Goal: Information Seeking & Learning: Find specific fact

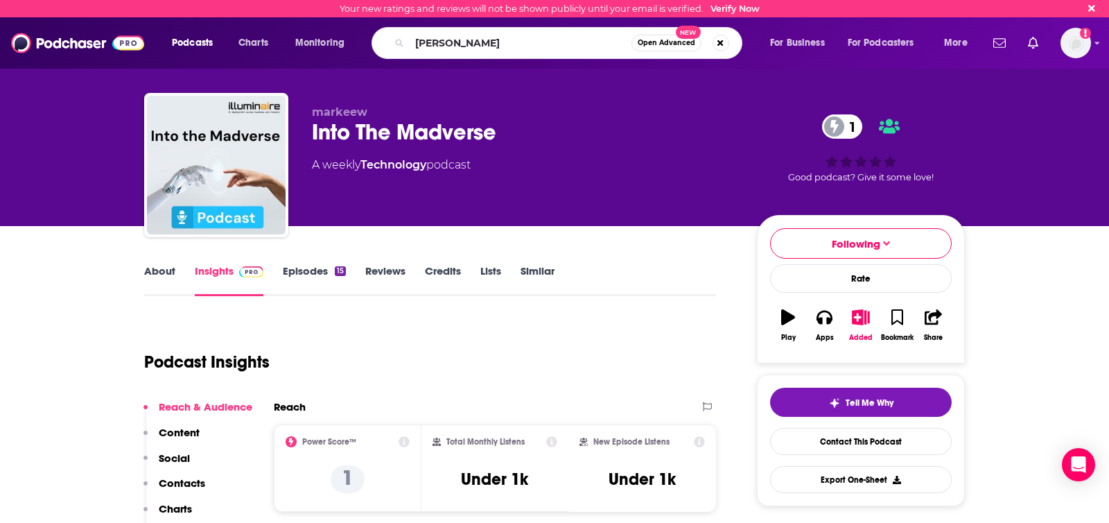
type input "[PERSON_NAME]"
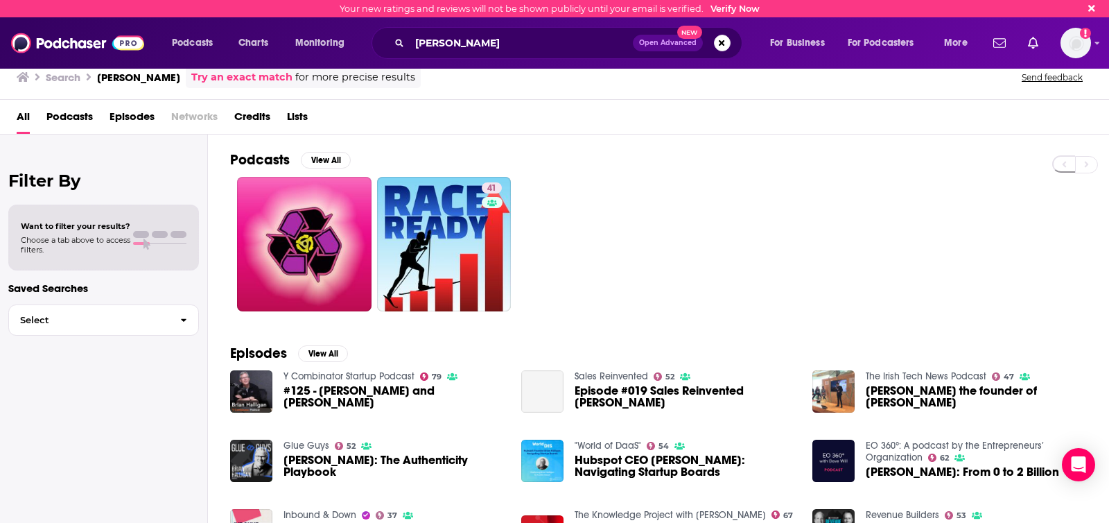
scroll to position [85, 0]
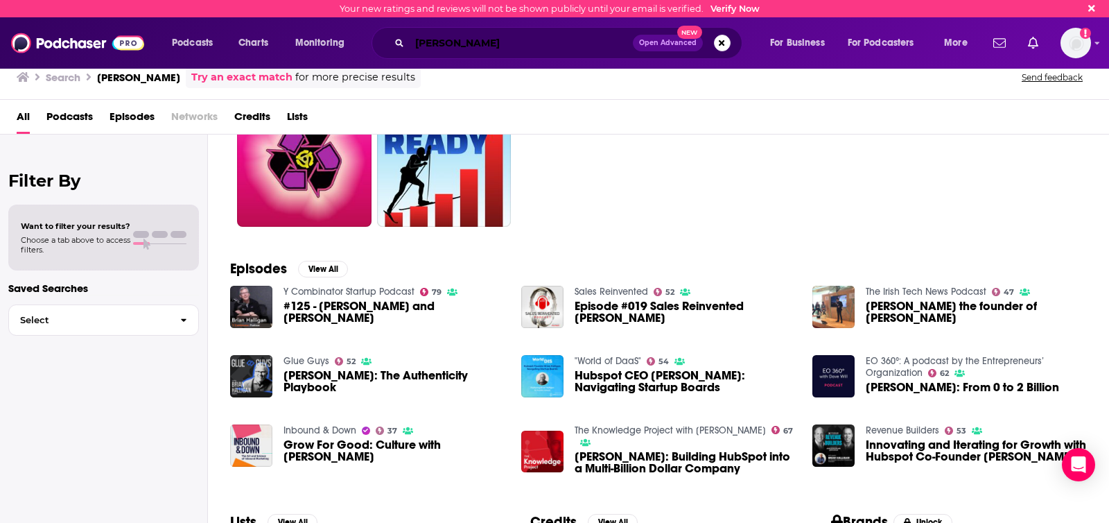
click at [488, 35] on input "[PERSON_NAME]" at bounding box center [521, 43] width 223 height 22
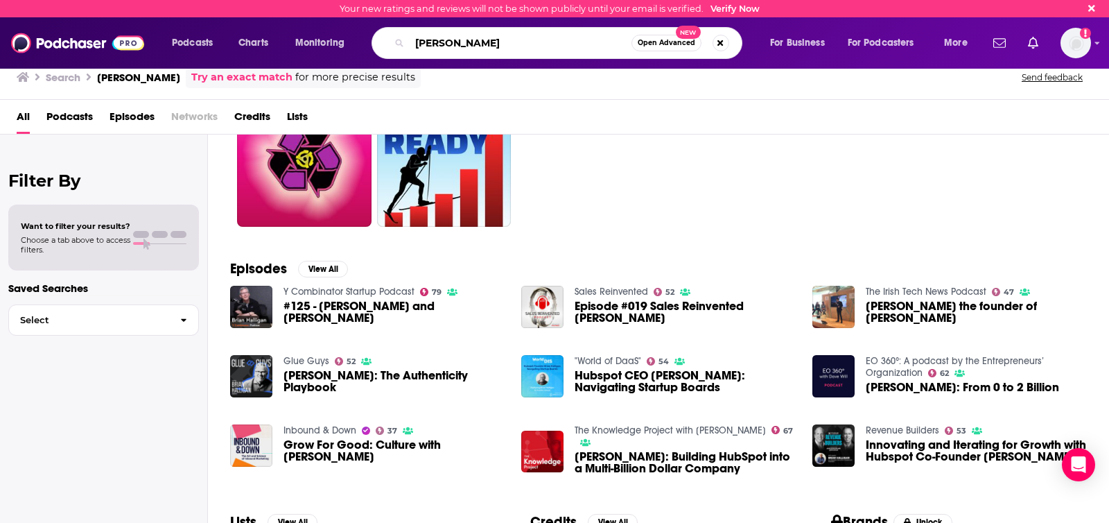
click at [488, 35] on input "[PERSON_NAME]" at bounding box center [521, 43] width 222 height 22
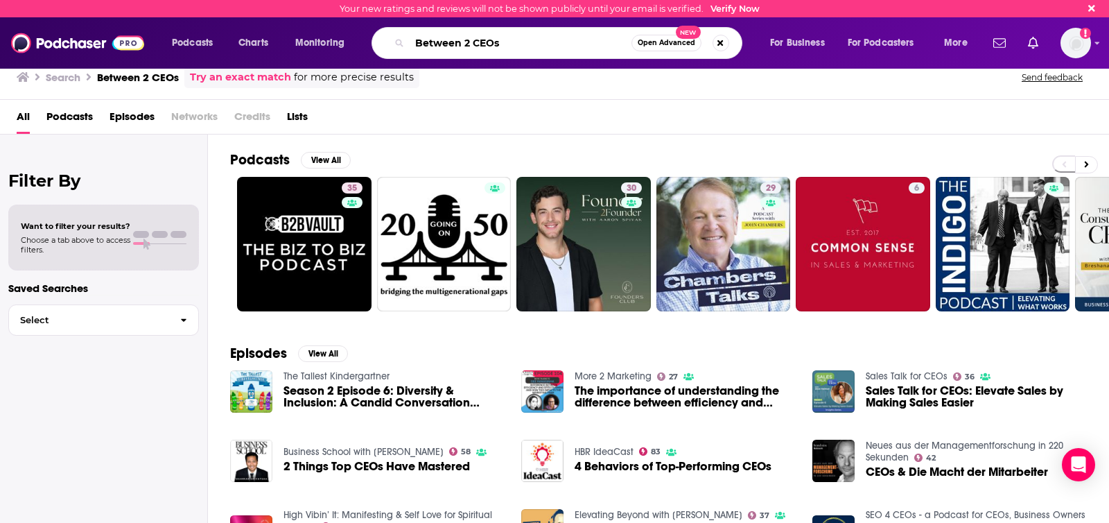
click at [467, 42] on input "Between 2 CEOs" at bounding box center [521, 43] width 222 height 22
type input "Between Two CEOs"
